Goal: Find specific page/section: Find specific page/section

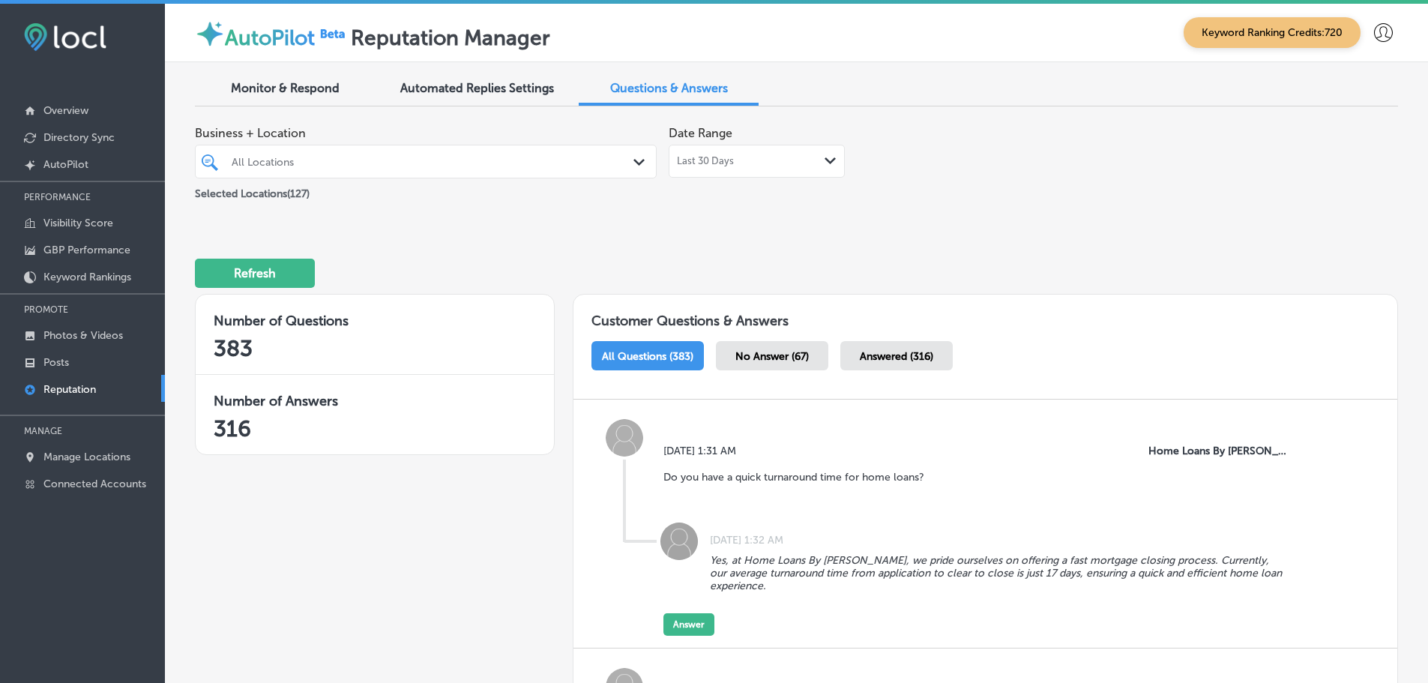
click at [359, 171] on div at bounding box center [406, 161] width 352 height 20
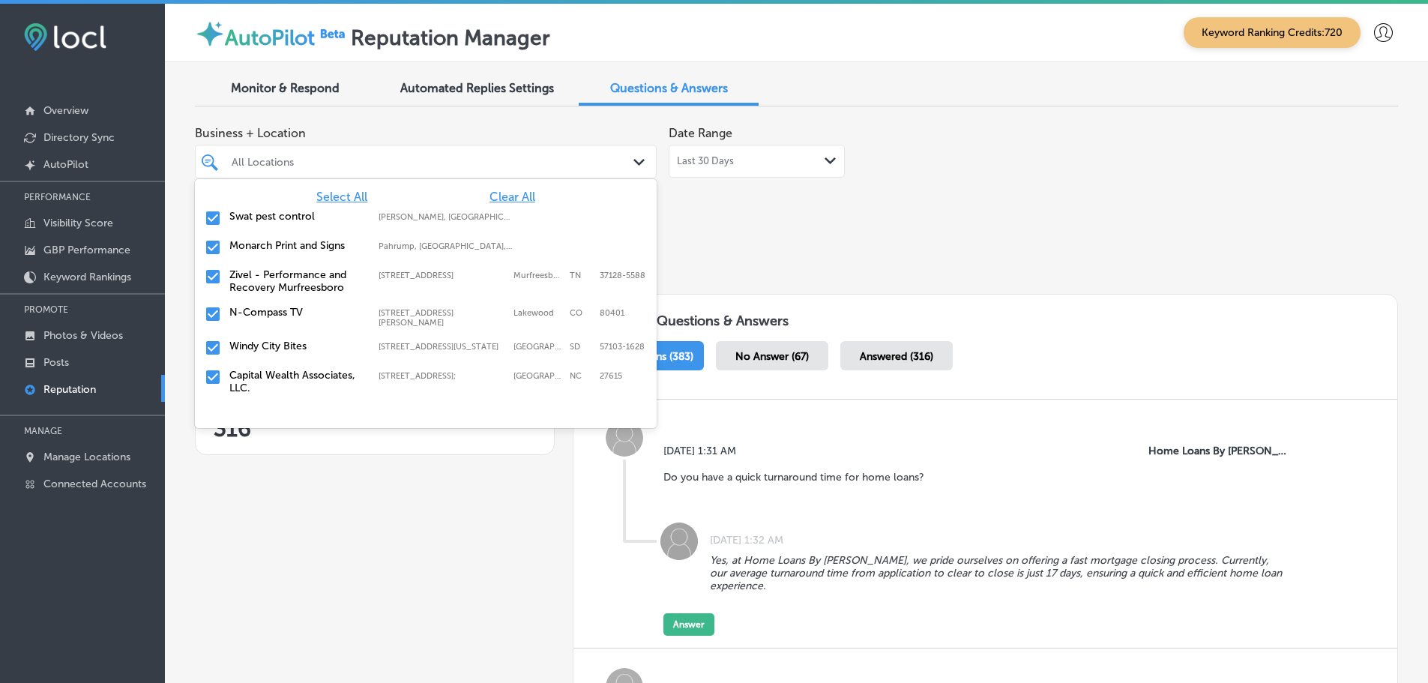
click at [502, 196] on span "Clear All" at bounding box center [513, 197] width 46 height 14
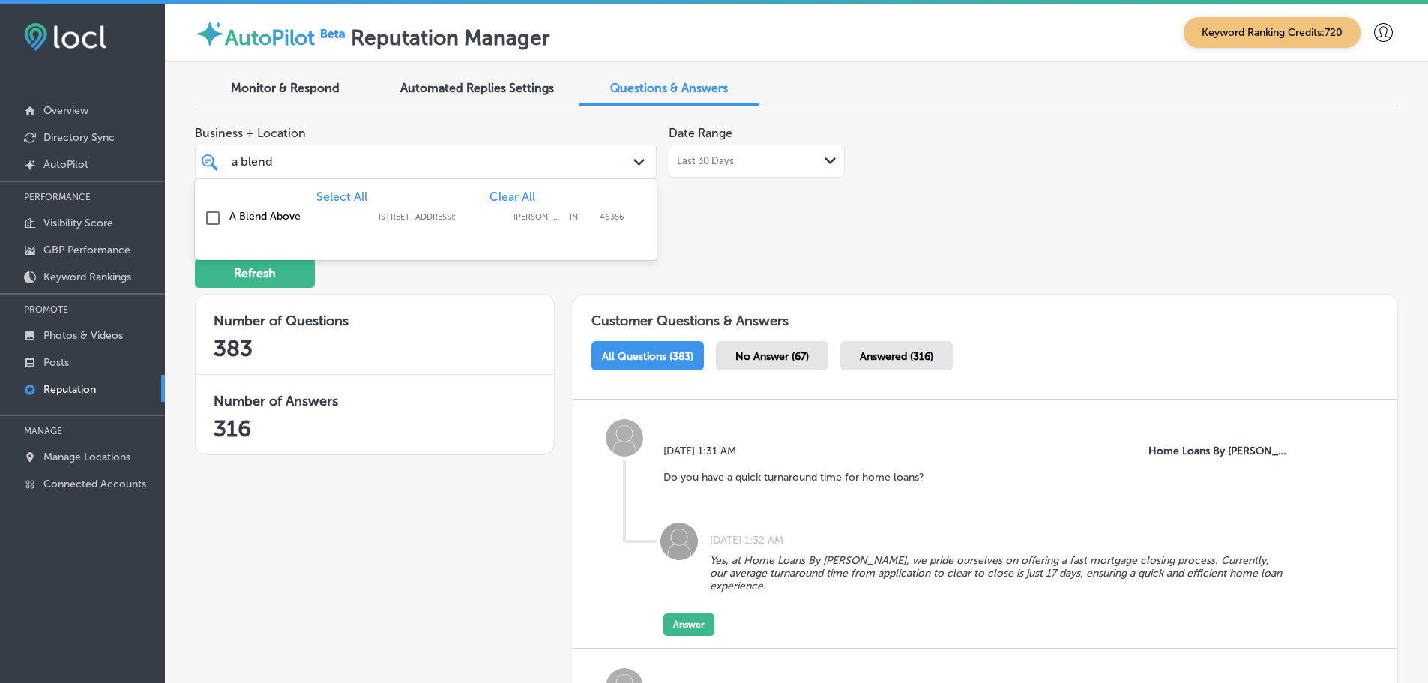
click at [366, 213] on div "A Blend Above 289 Westmeadow Pl;, Lowell, IN, 46356 289 Westmeadow Pl; Lowell I…" at bounding box center [396, 216] width 335 height 13
type input "a blend"
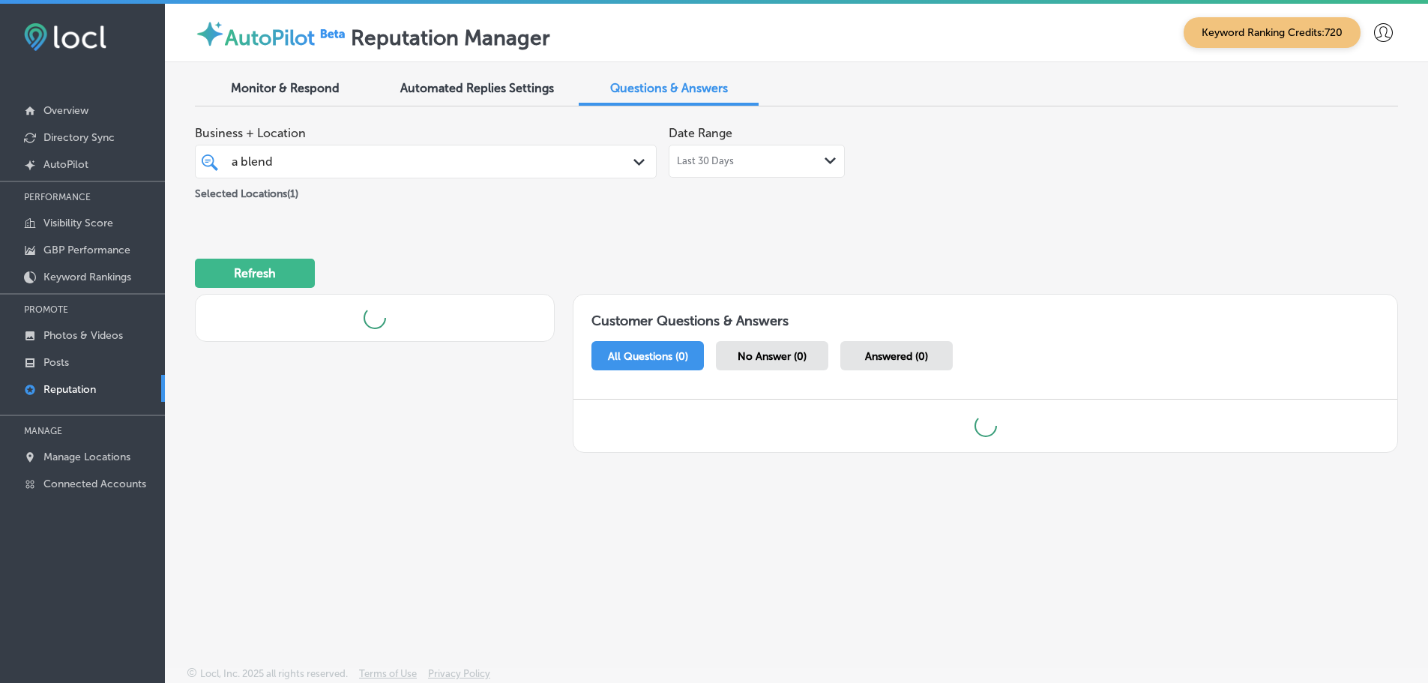
click at [793, 238] on div "Refresh" at bounding box center [796, 267] width 1203 height 78
